Goal: Task Accomplishment & Management: Use online tool/utility

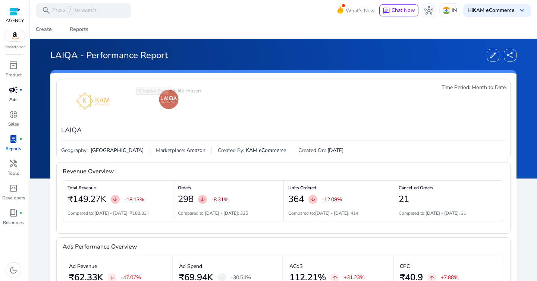
scroll to position [68, 0]
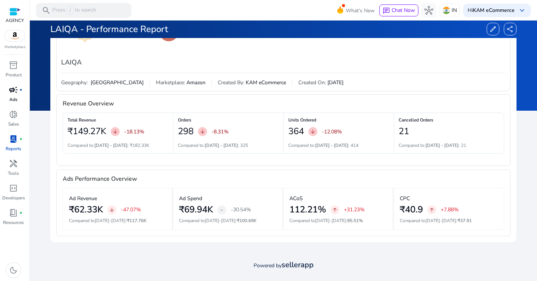
click at [14, 97] on p "Ads" at bounding box center [13, 99] width 8 height 7
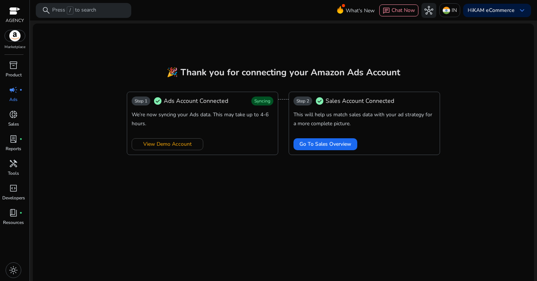
click at [12, 91] on span "campaign" at bounding box center [13, 89] width 9 height 9
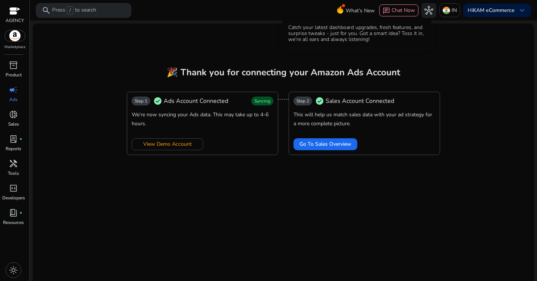
click at [355, 15] on span "What's New" at bounding box center [360, 10] width 29 height 13
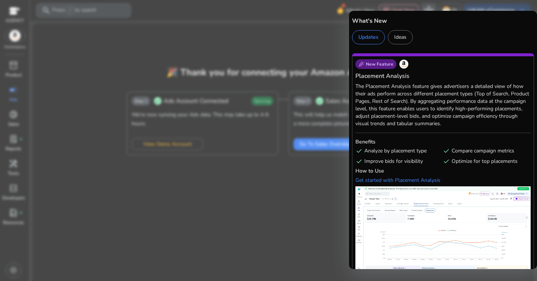
scroll to position [69, 0]
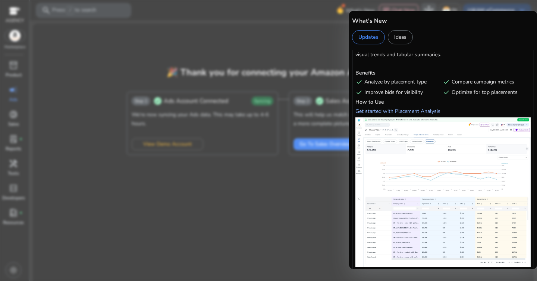
click at [408, 111] on div "Get started with Placement Analysis" at bounding box center [397, 111] width 85 height 7
click at [332, 43] on div at bounding box center [268, 140] width 537 height 281
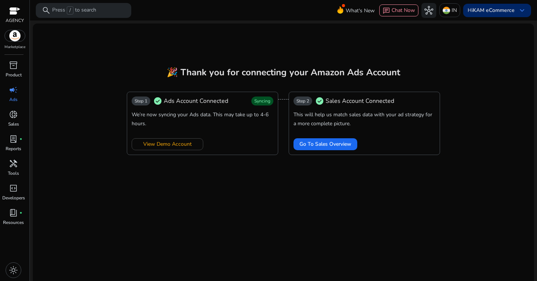
click at [487, 10] on b "KAM eCommerce" at bounding box center [494, 10] width 42 height 7
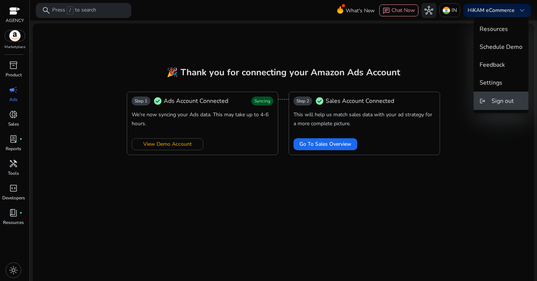
click at [498, 100] on span "Sign out" at bounding box center [503, 101] width 22 height 8
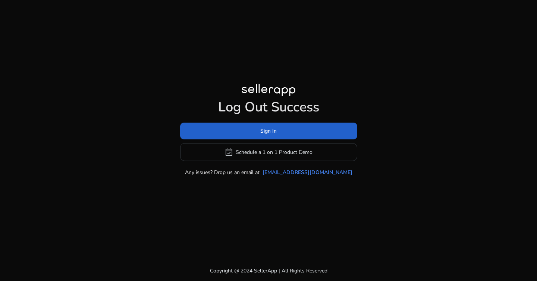
click at [310, 128] on span at bounding box center [268, 131] width 177 height 18
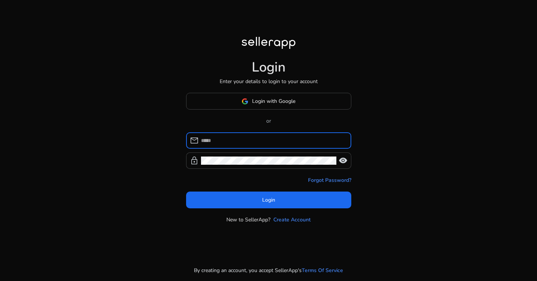
click at [259, 143] on input at bounding box center [273, 141] width 144 height 8
type input "**********"
click at [275, 165] on div at bounding box center [268, 161] width 135 height 16
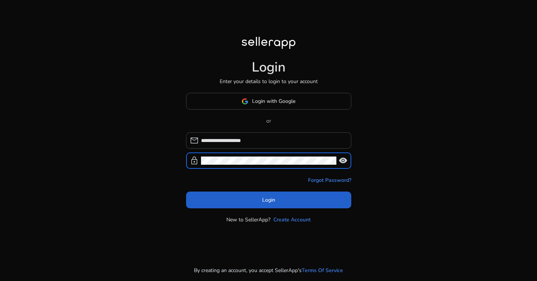
click at [306, 200] on span at bounding box center [268, 200] width 165 height 18
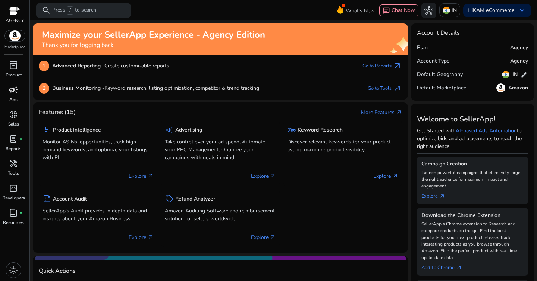
click at [11, 91] on span "campaign" at bounding box center [13, 89] width 9 height 9
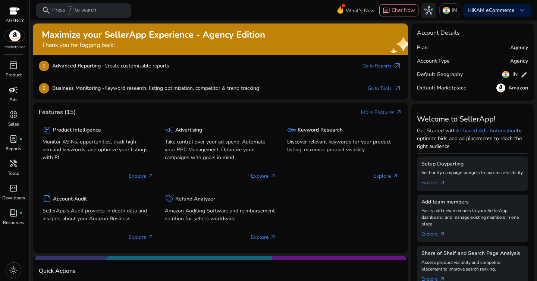
click at [18, 92] on span "campaign" at bounding box center [13, 89] width 9 height 9
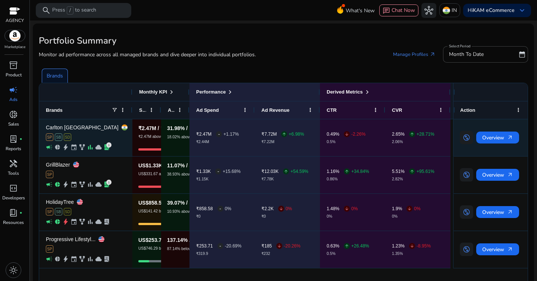
click at [58, 145] on span "pie_chart" at bounding box center [57, 147] width 7 height 7
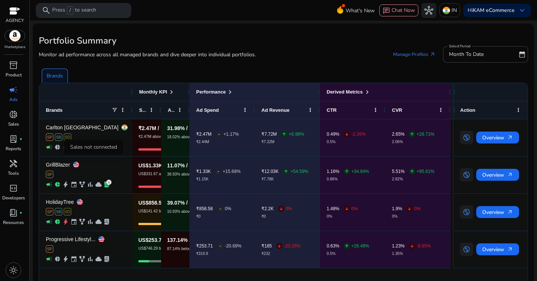
click at [75, 148] on div "Sales not connected" at bounding box center [93, 147] width 59 height 15
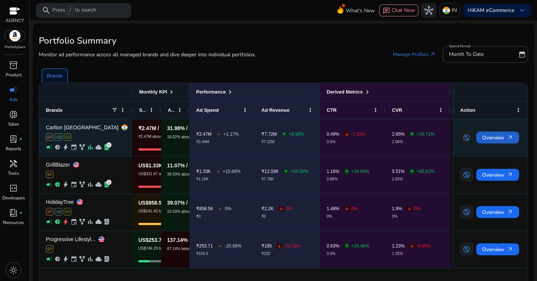
click at [490, 139] on span "Overview arrow_outward" at bounding box center [497, 137] width 31 height 15
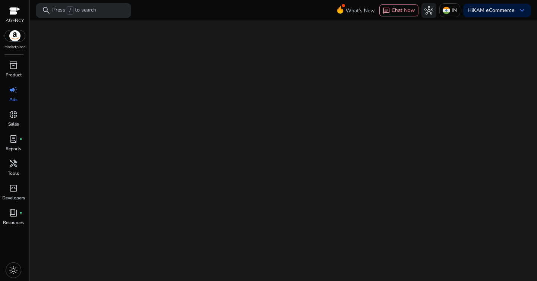
select select "*"
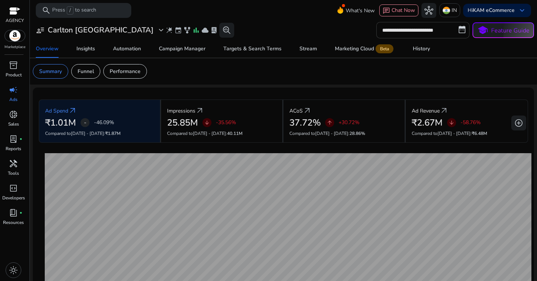
click at [443, 32] on input "**********" at bounding box center [422, 30] width 93 height 16
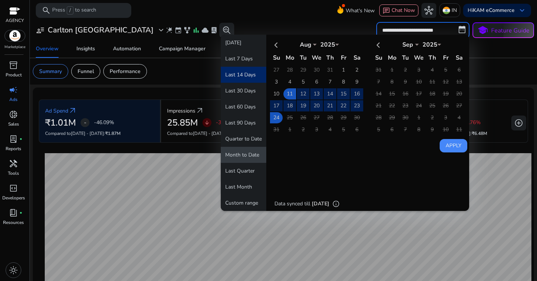
click at [238, 155] on button "Month to Date" at bounding box center [244, 155] width 46 height 16
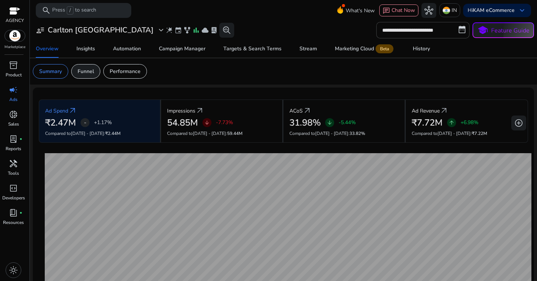
click at [87, 75] on p "Funnel" at bounding box center [86, 72] width 16 height 8
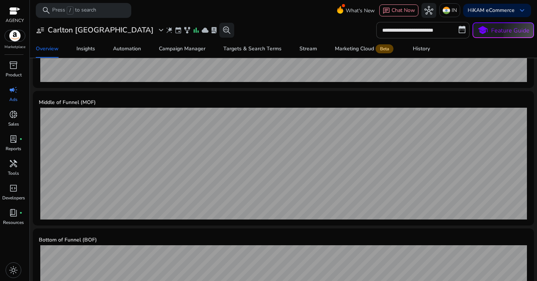
scroll to position [365, 0]
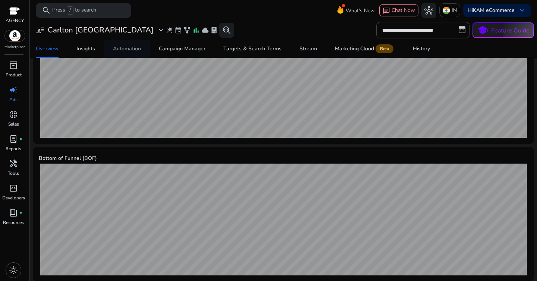
click at [135, 51] on div "Automation" at bounding box center [127, 48] width 28 height 5
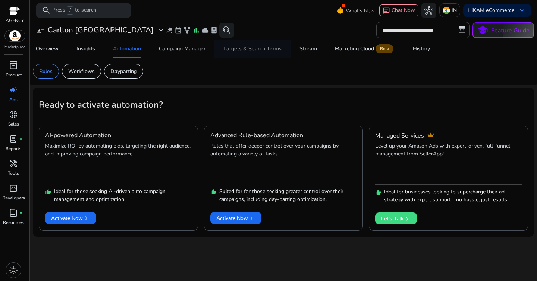
click at [254, 47] on div "Targets & Search Terms" at bounding box center [252, 48] width 58 height 5
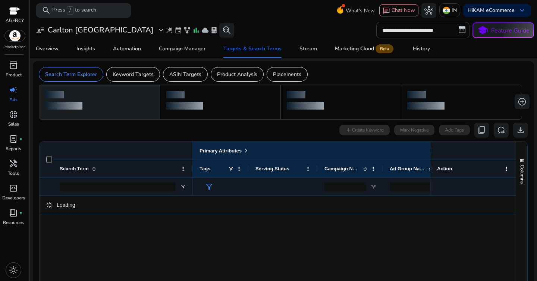
click at [413, 26] on input "**********" at bounding box center [422, 30] width 93 height 16
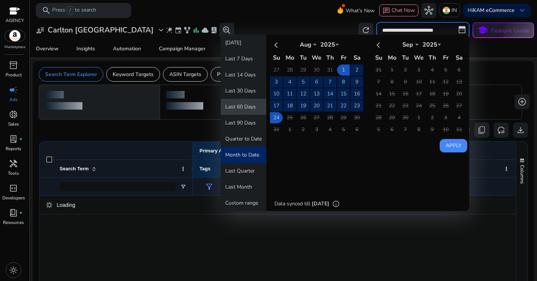
click at [248, 105] on button "Last 60 Days" at bounding box center [244, 107] width 46 height 16
type input "**********"
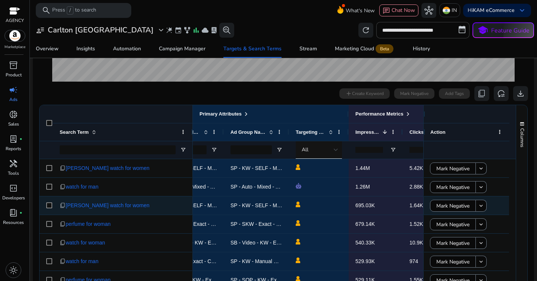
scroll to position [0, 182]
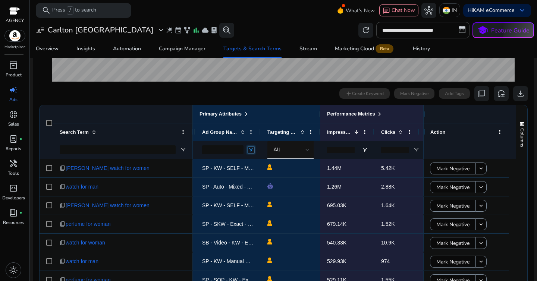
click at [250, 149] on span "Open Filter Menu" at bounding box center [251, 150] width 6 height 6
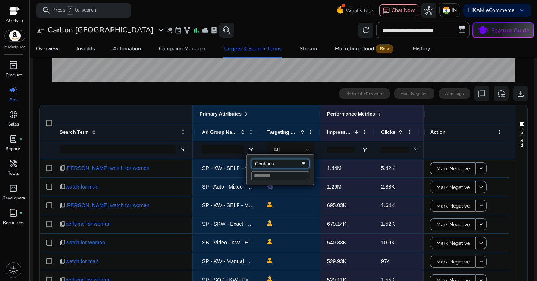
click at [273, 164] on div "Contains" at bounding box center [278, 164] width 46 height 6
click at [267, 177] on input "Filter Value" at bounding box center [280, 176] width 58 height 9
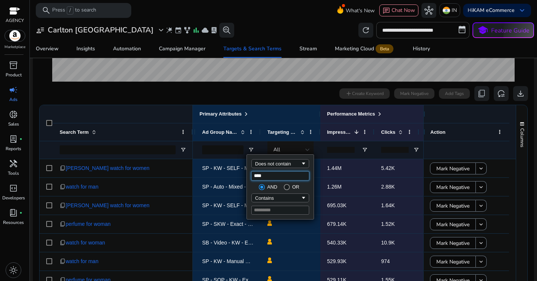
type input "*****"
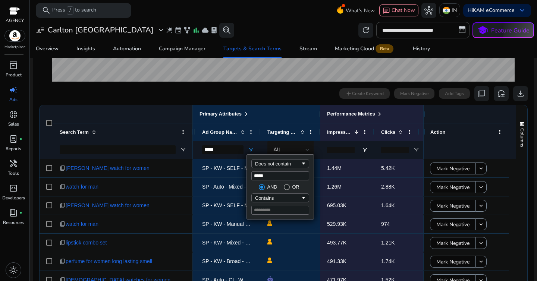
click at [289, 101] on ag-grid-angular "1 to 50 of more Drag here to set row groups Drag here to set column labels Prim…" at bounding box center [283, 213] width 501 height 225
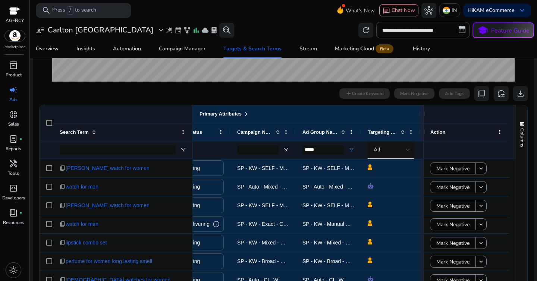
click at [289, 147] on div at bounding box center [262, 150] width 65 height 18
click at [287, 151] on span "Open Filter Menu" at bounding box center [286, 150] width 6 height 6
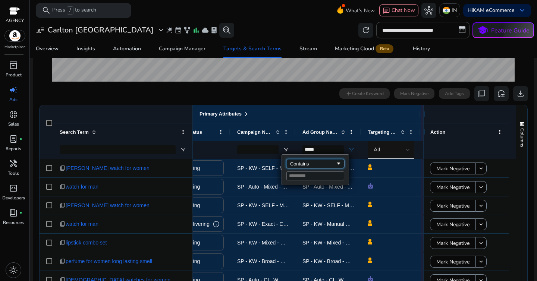
click at [303, 163] on div "Contains" at bounding box center [313, 164] width 46 height 6
click at [299, 179] on input "Filter Value" at bounding box center [315, 176] width 58 height 9
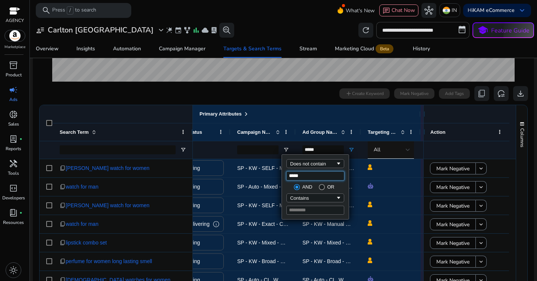
type input "*****"
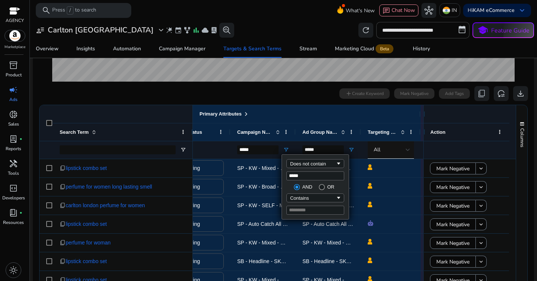
click at [252, 100] on div "0 search terms selected add Create Keyword Mark Negative Add Tags content_copy …" at bounding box center [283, 93] width 489 height 15
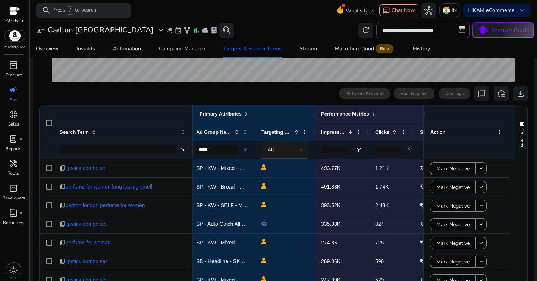
click at [305, 154] on div "All" at bounding box center [285, 150] width 48 height 18
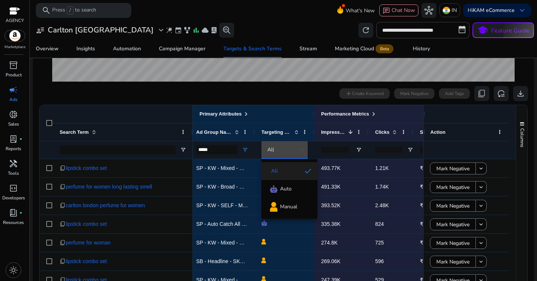
click at [280, 92] on div at bounding box center [268, 140] width 537 height 281
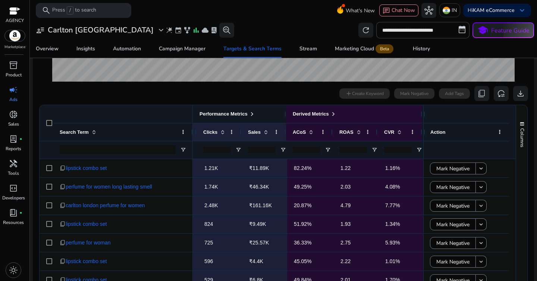
click at [255, 111] on span at bounding box center [252, 114] width 6 height 6
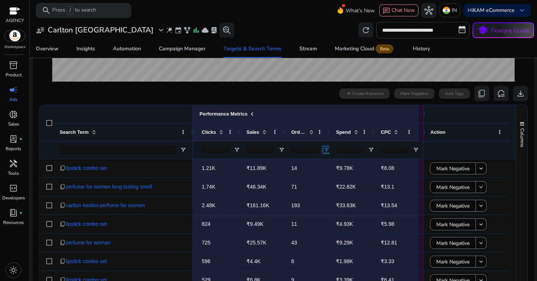
click at [325, 151] on span "Open Filter Menu" at bounding box center [326, 150] width 6 height 6
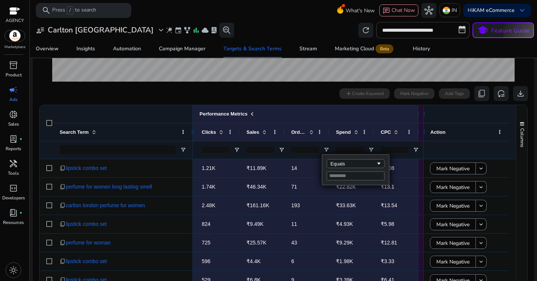
type input "*"
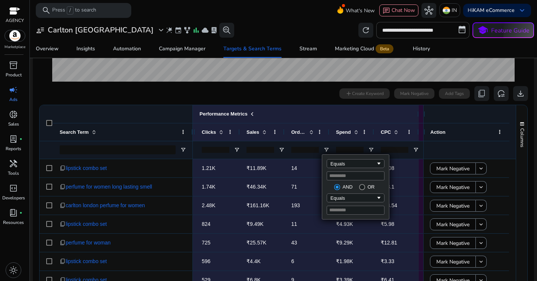
type input "*"
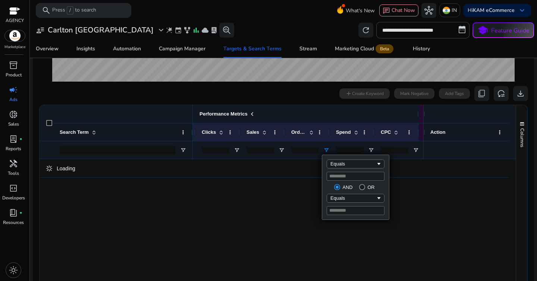
click at [305, 113] on div "Performance Metrics" at bounding box center [280, 114] width 264 height 10
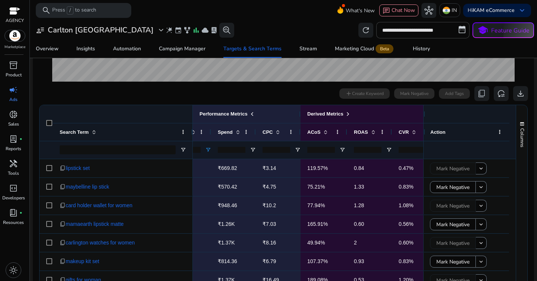
click at [338, 152] on div at bounding box center [324, 150] width 47 height 18
click at [342, 152] on span "Open Filter Menu" at bounding box center [342, 150] width 6 height 6
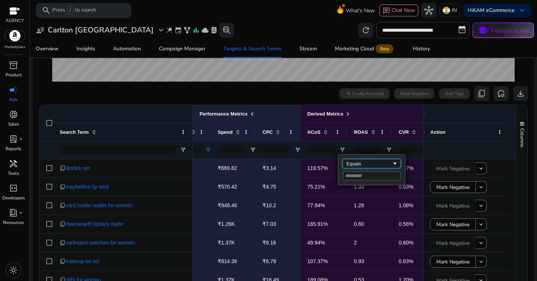
click at [350, 165] on div "Equals" at bounding box center [369, 164] width 46 height 6
click at [352, 179] on input "Filter Value" at bounding box center [372, 176] width 58 height 9
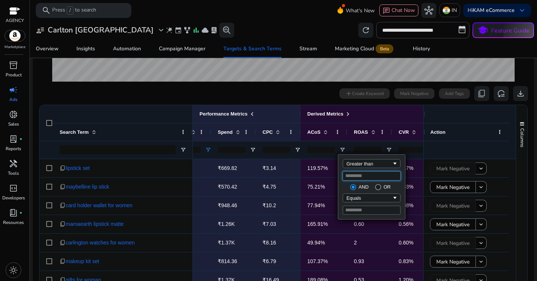
type input "**"
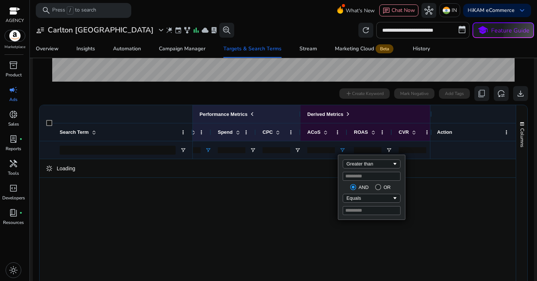
click at [267, 96] on div "0 search terms selected add Create Keyword Mark Negative Add Tags content_copy …" at bounding box center [283, 93] width 489 height 15
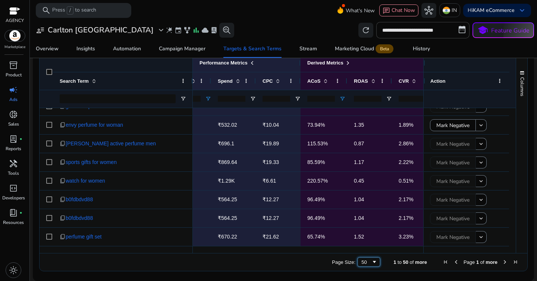
click at [361, 260] on div "50" at bounding box center [366, 263] width 10 height 6
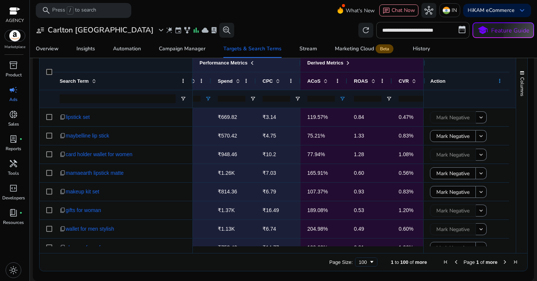
click at [497, 82] on span at bounding box center [500, 81] width 6 height 6
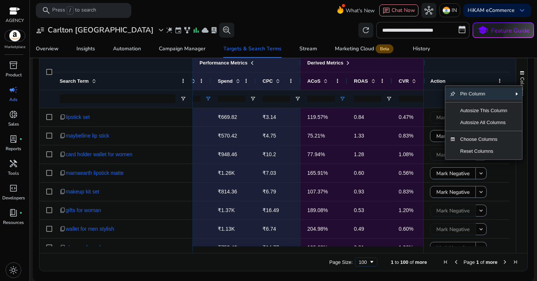
click at [286, 21] on div at bounding box center [283, 21] width 507 height 1
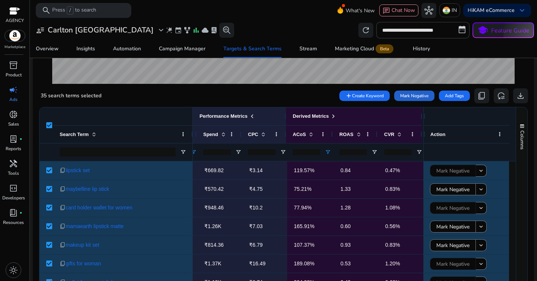
click at [408, 95] on span "Mark Negative" at bounding box center [414, 95] width 28 height 7
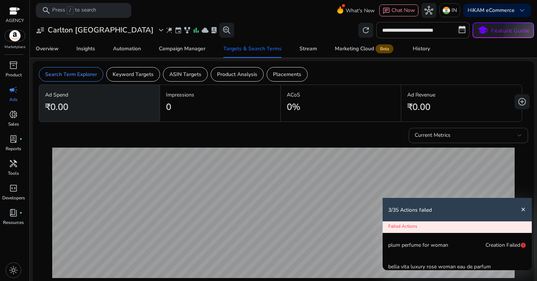
scroll to position [0, 501]
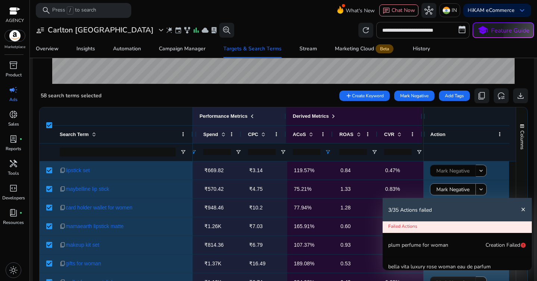
click at [523, 208] on mat-icon "close" at bounding box center [523, 210] width 6 height 6
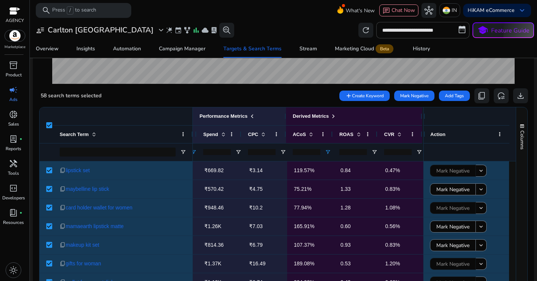
click at [193, 96] on div "58 search terms selected add Create Keyword Mark Negative Add Tags content_copy…" at bounding box center [283, 95] width 489 height 15
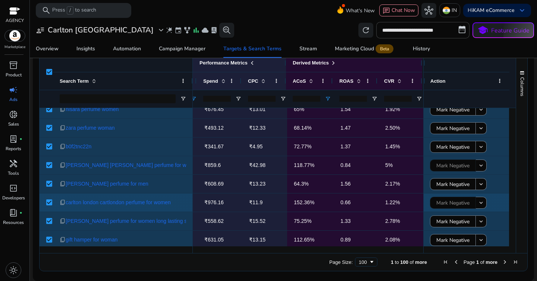
scroll to position [0, 0]
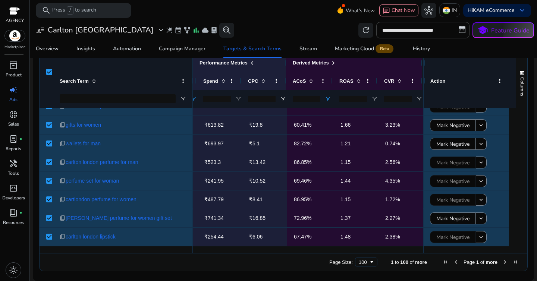
click at [503, 263] on span "Next Page" at bounding box center [505, 262] width 6 height 6
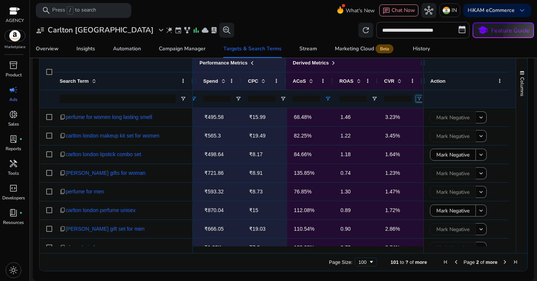
click at [420, 98] on span "Open Filter Menu" at bounding box center [419, 99] width 6 height 6
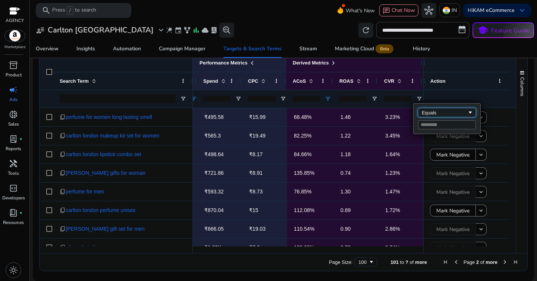
click at [424, 112] on div "Equals" at bounding box center [445, 113] width 46 height 6
click at [430, 124] on input "Filter Value" at bounding box center [447, 124] width 58 height 9
type input "*"
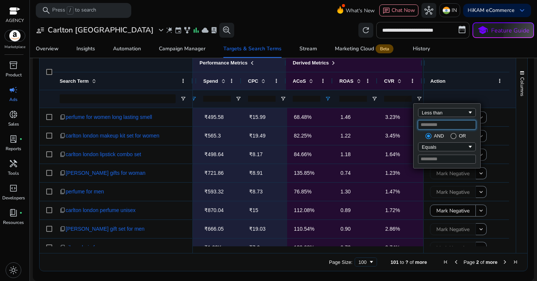
type input "*"
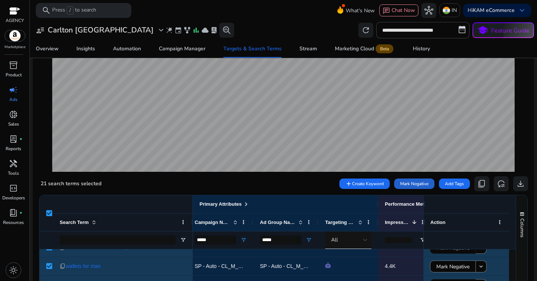
click at [409, 185] on span "Mark Negative" at bounding box center [414, 184] width 28 height 7
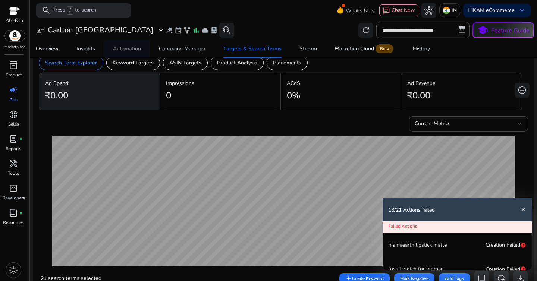
click at [142, 46] on link "Automation" at bounding box center [127, 49] width 46 height 18
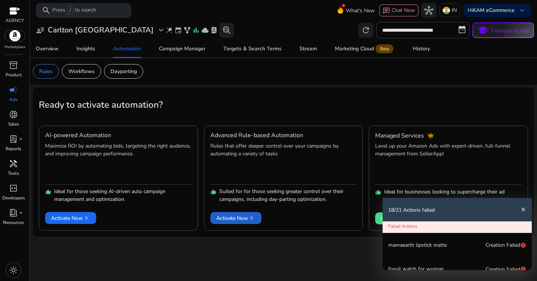
click at [230, 218] on span "Activate Now chevron_right" at bounding box center [235, 218] width 39 height 8
